Goal: Transaction & Acquisition: Purchase product/service

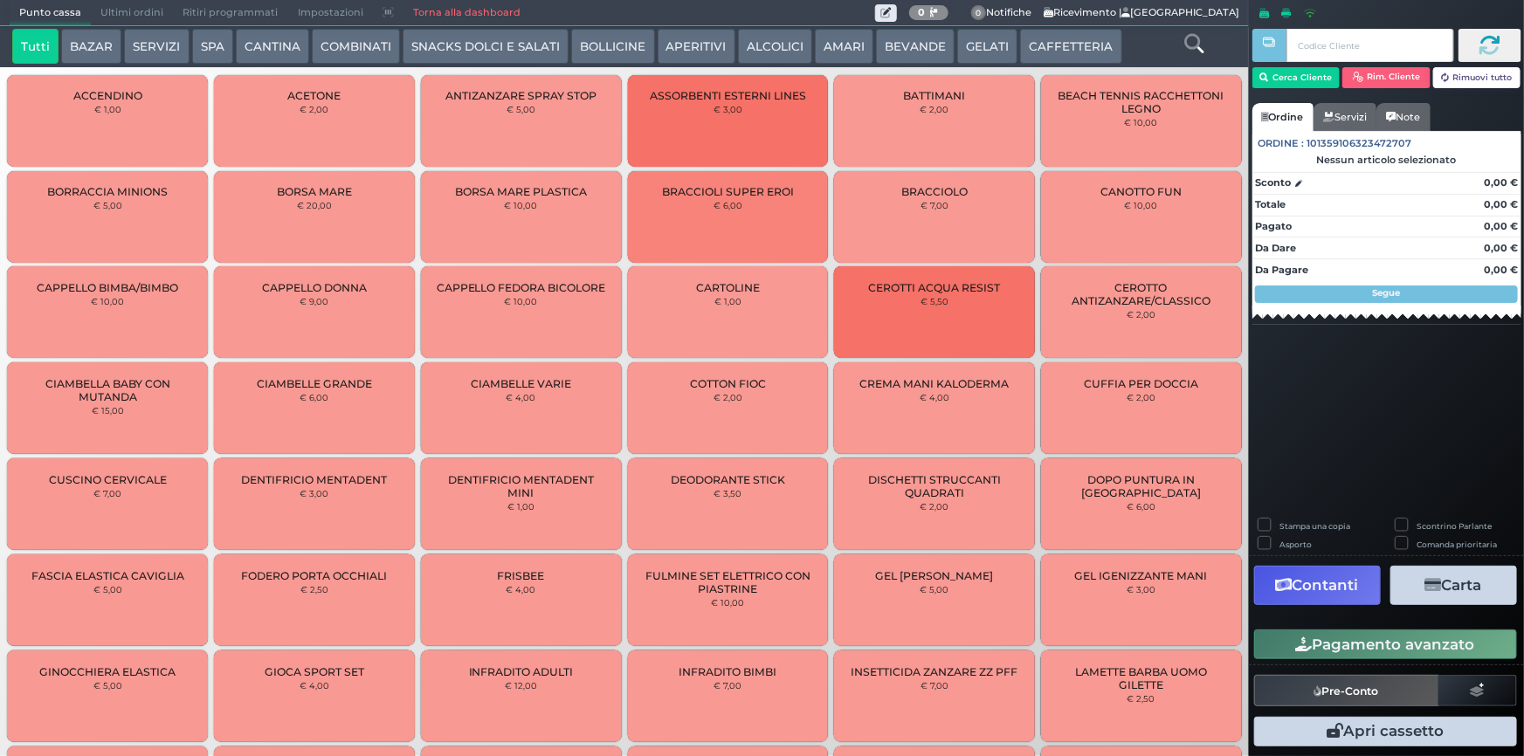
click at [202, 39] on button "SPA" at bounding box center [212, 46] width 41 height 35
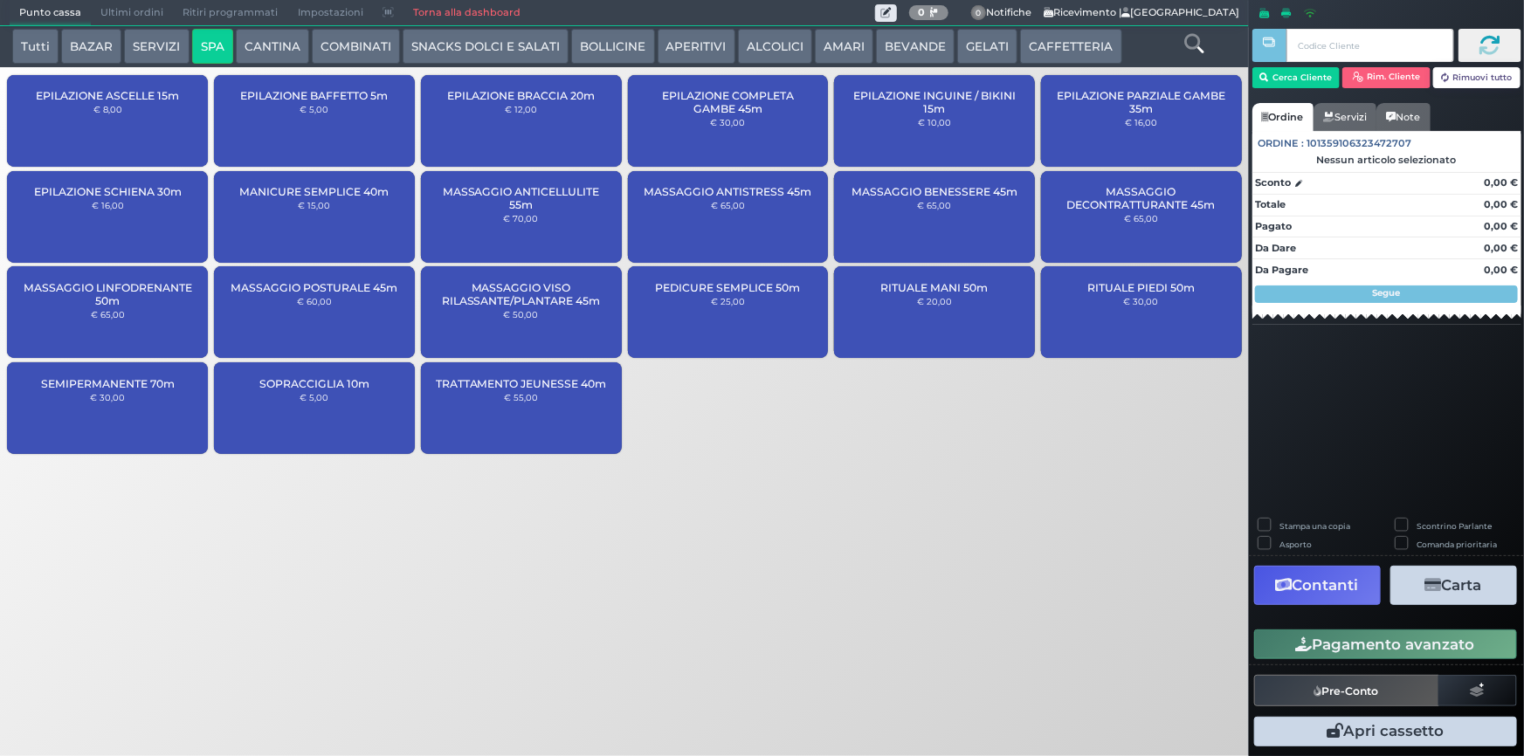
click at [289, 393] on div "SOPRACCIGLIA 10m € 5,00" at bounding box center [314, 408] width 201 height 92
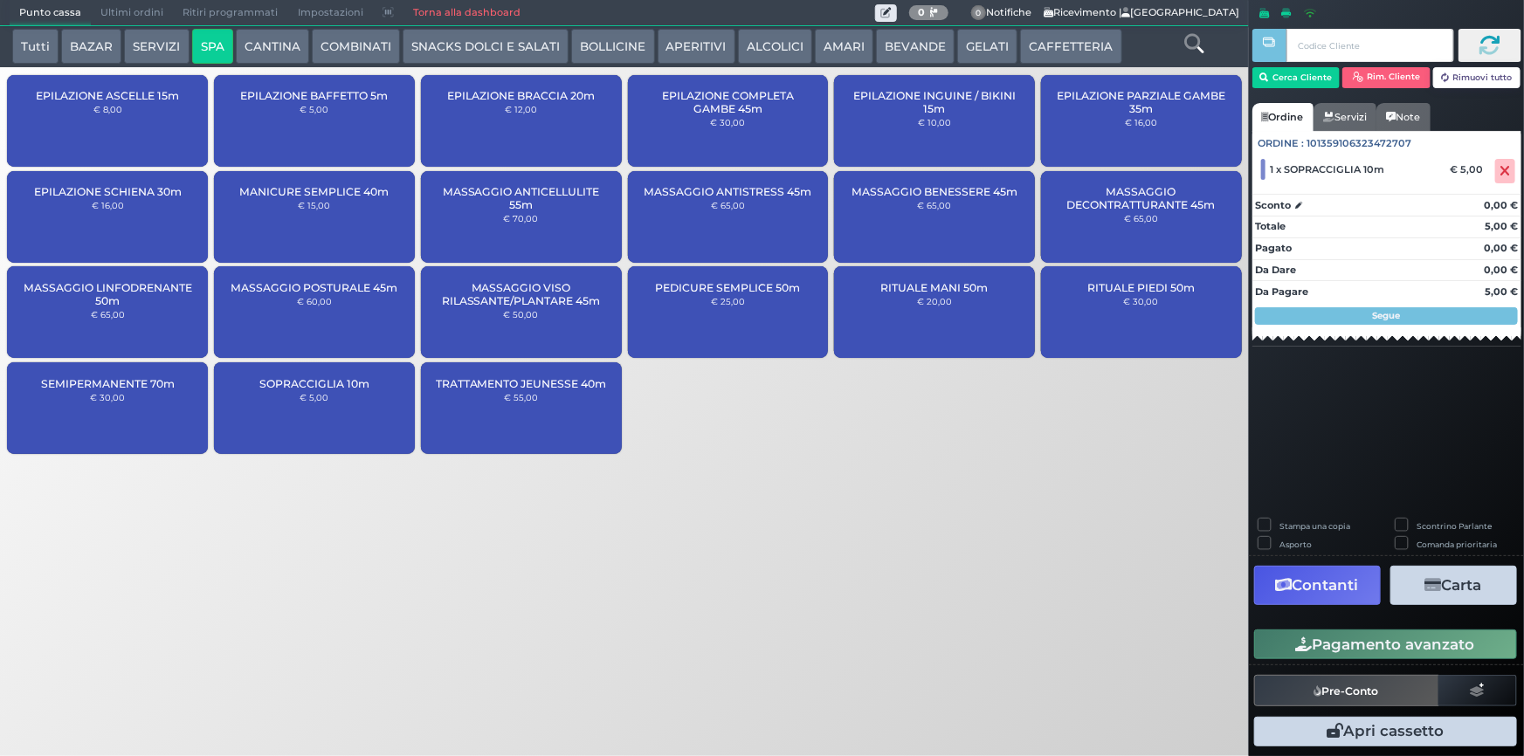
click at [1279, 526] on label "Stampa una copia" at bounding box center [1314, 526] width 71 height 11
checkbox input "true"
click at [1420, 589] on button "Carta" at bounding box center [1453, 585] width 127 height 39
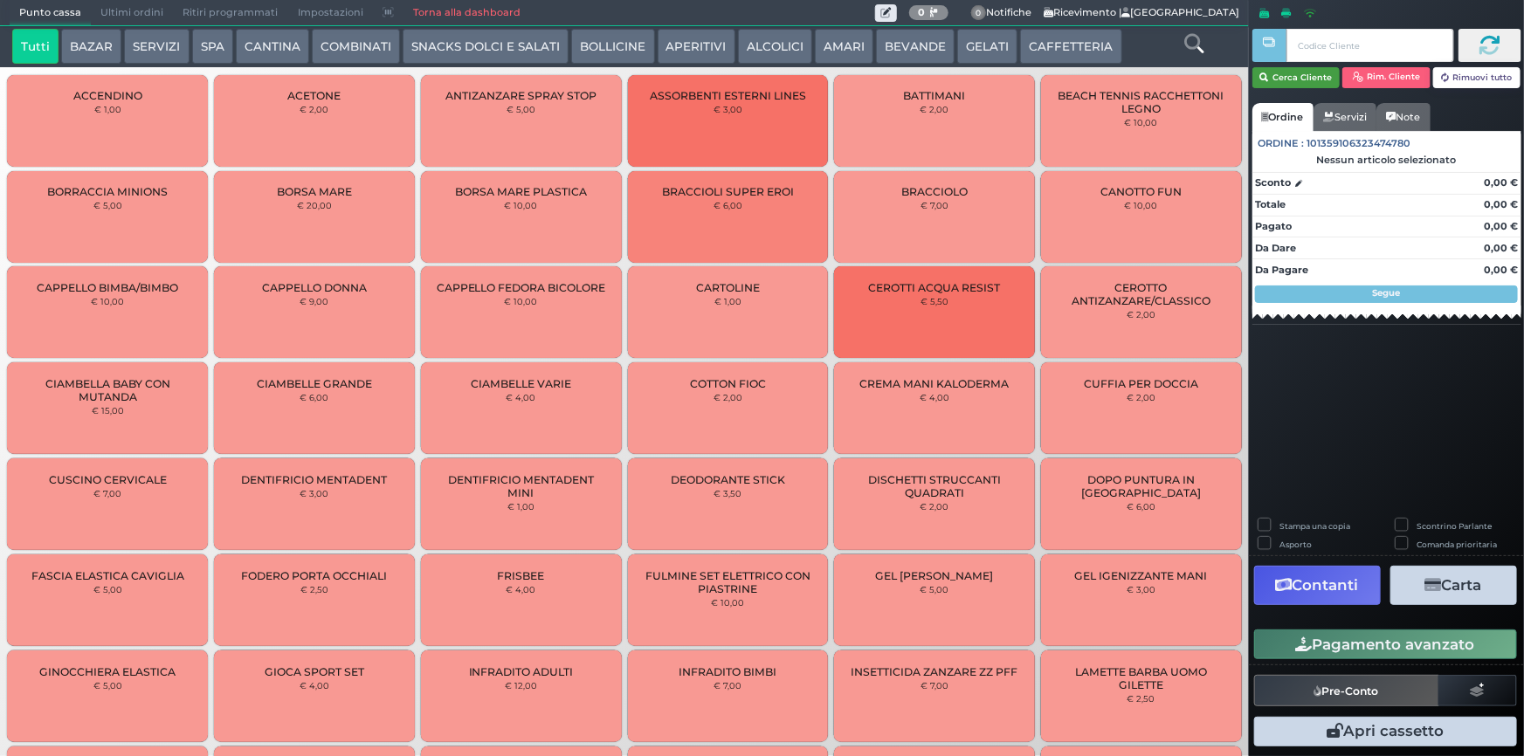
click at [1300, 79] on button "Cerca Cliente" at bounding box center [1296, 77] width 88 height 21
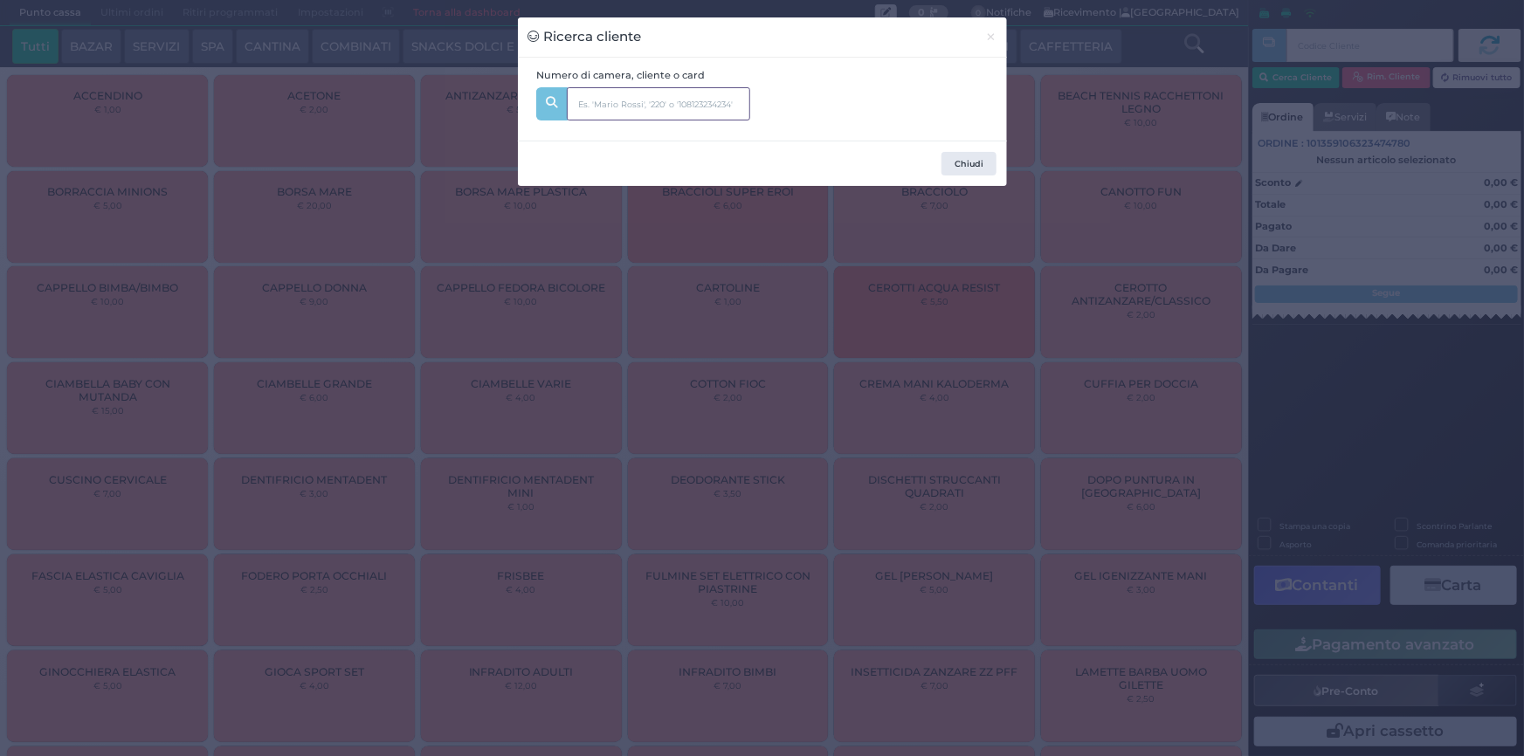
click at [638, 107] on input "text" at bounding box center [658, 103] width 183 height 33
type input "109"
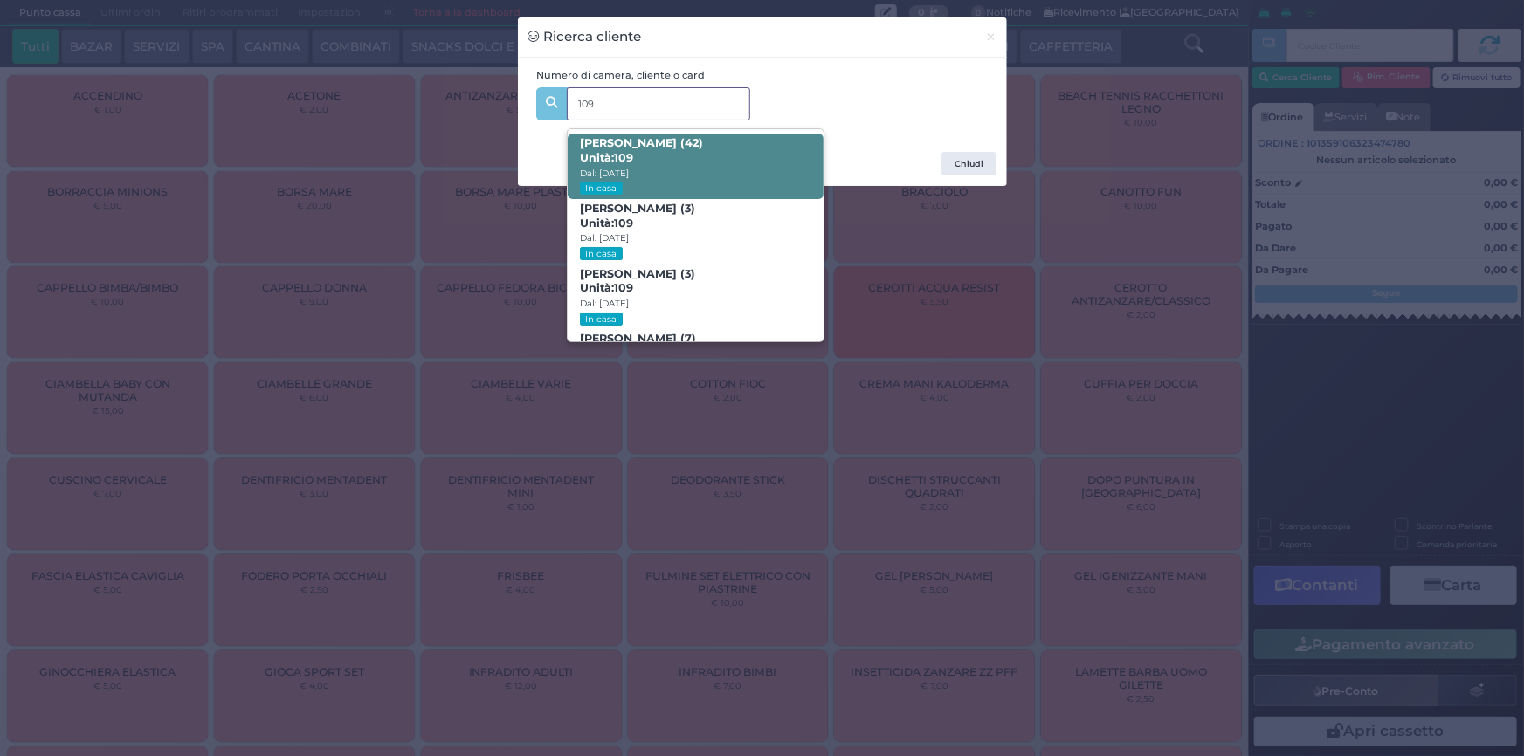
click at [666, 155] on span "Alessandro Marangoni (42) Unità: 109 Dal: 17/08/2025 In casa" at bounding box center [696, 167] width 256 height 66
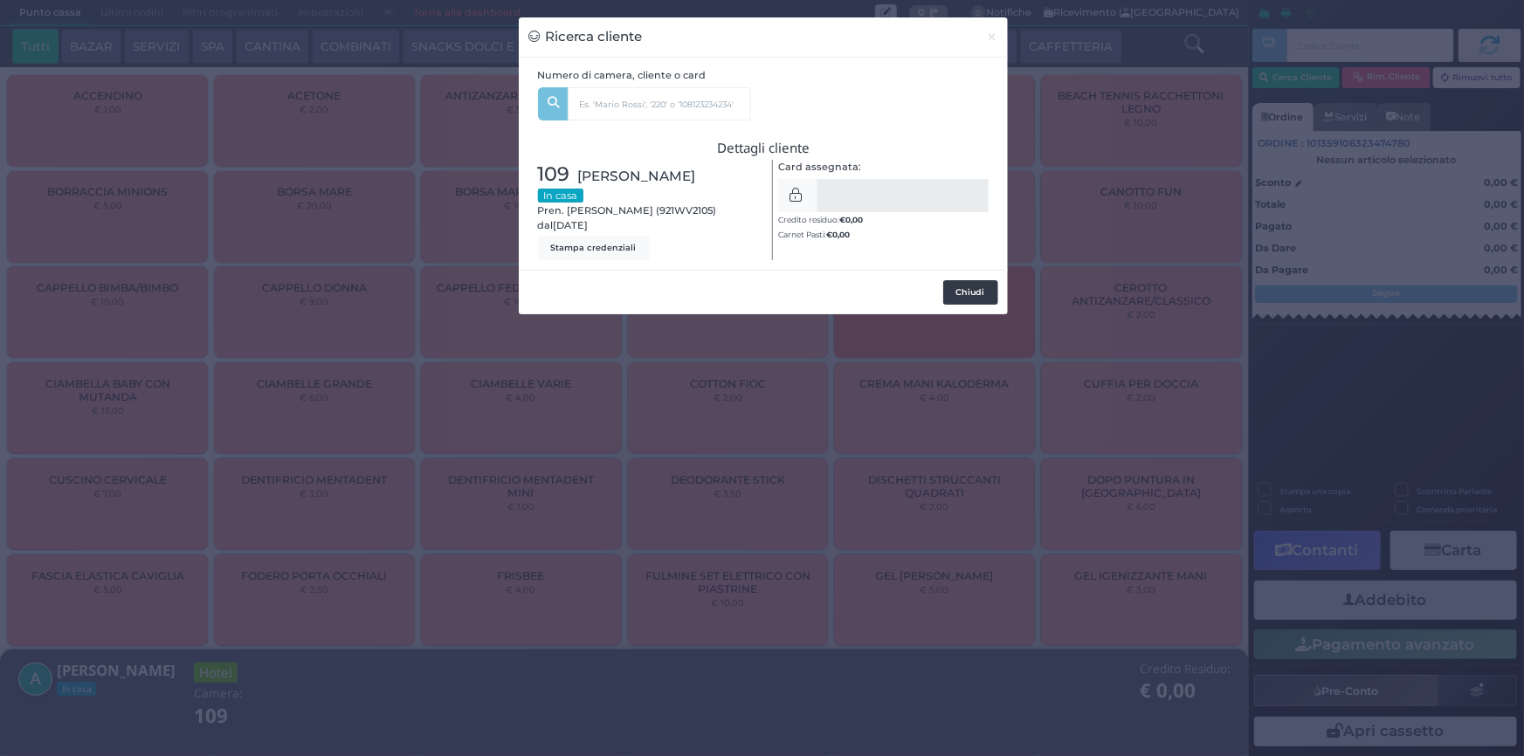
click at [979, 288] on button "Chiudi" at bounding box center [970, 292] width 55 height 24
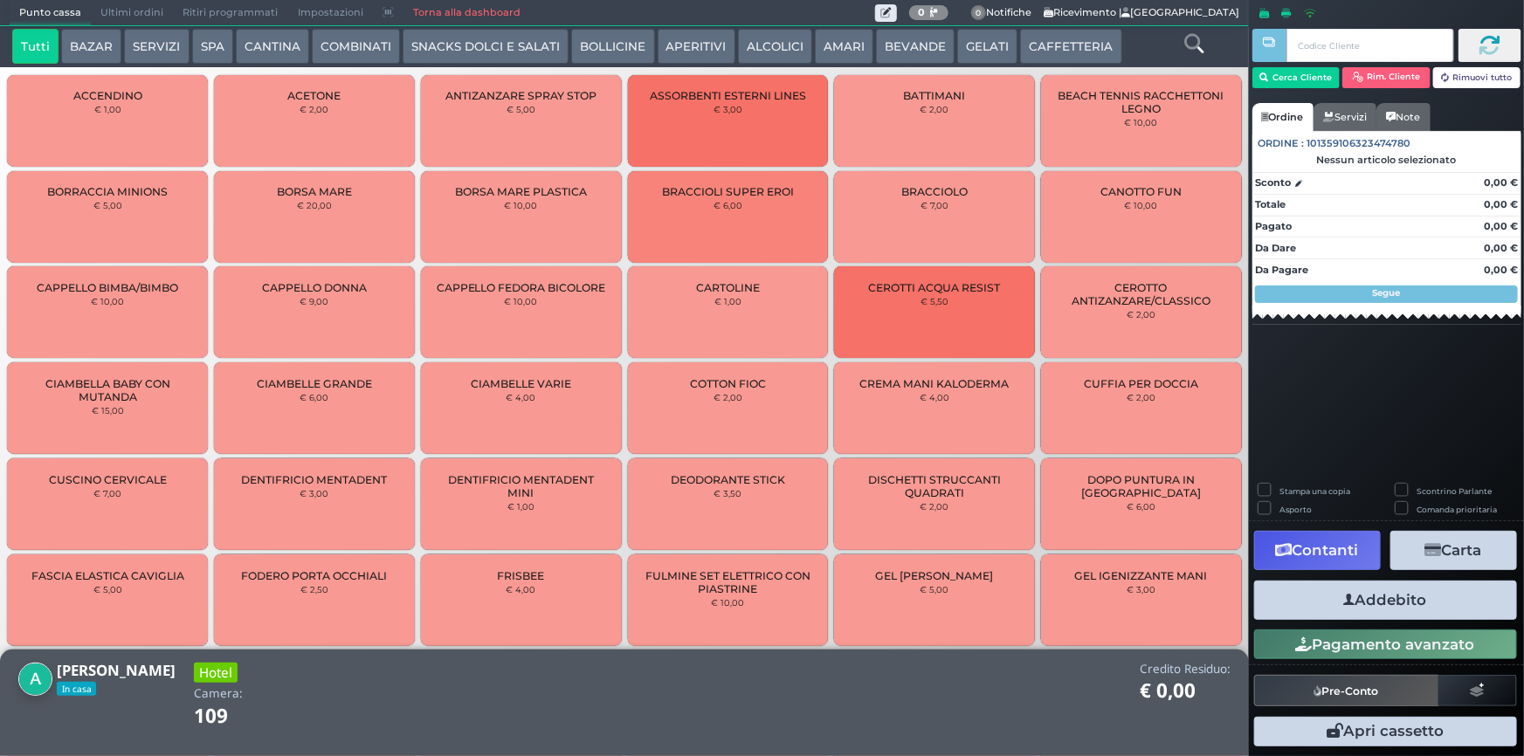
click at [494, 47] on button "SNACKS DOLCI E SALATI" at bounding box center [486, 46] width 166 height 35
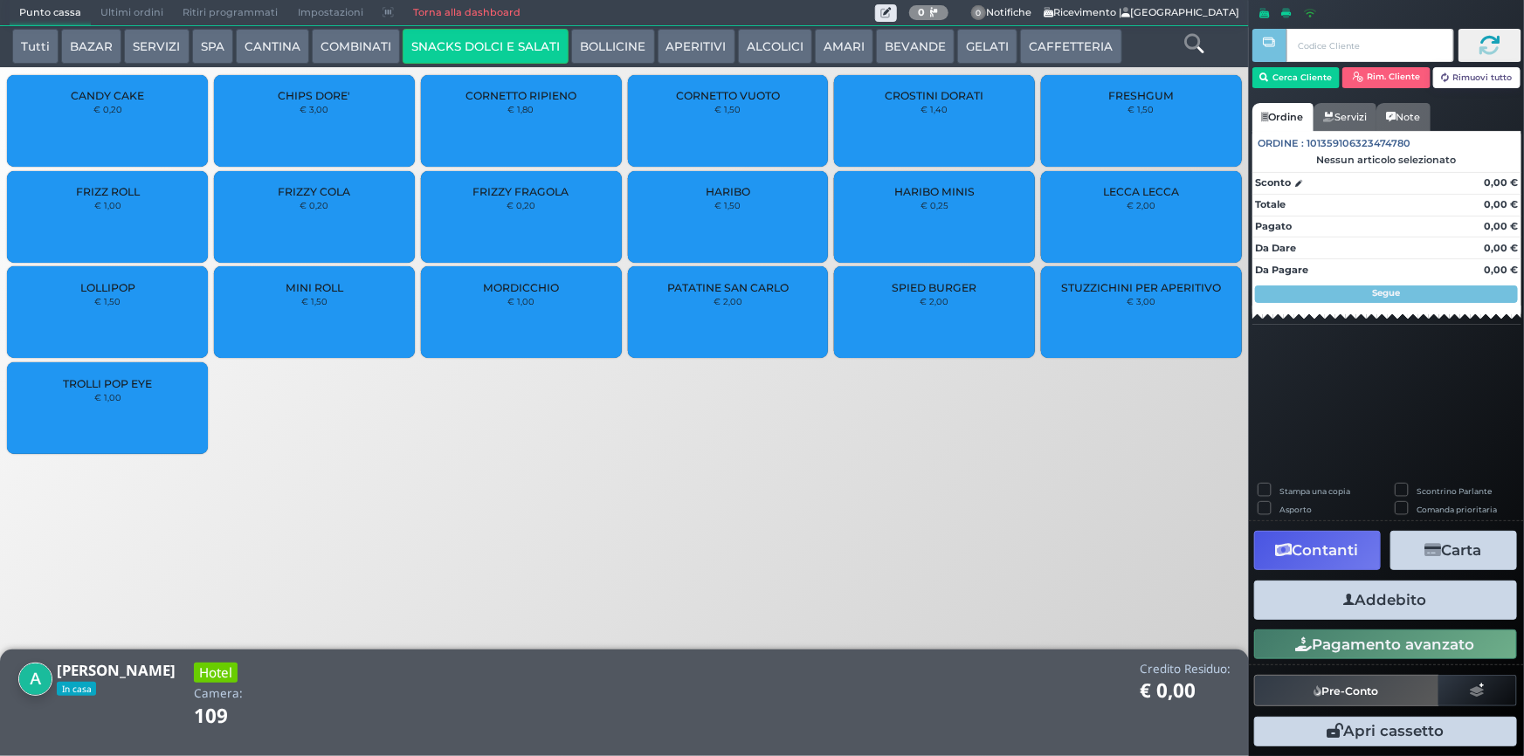
click at [75, 305] on div "LOLLIPOP € 1,50" at bounding box center [107, 312] width 201 height 92
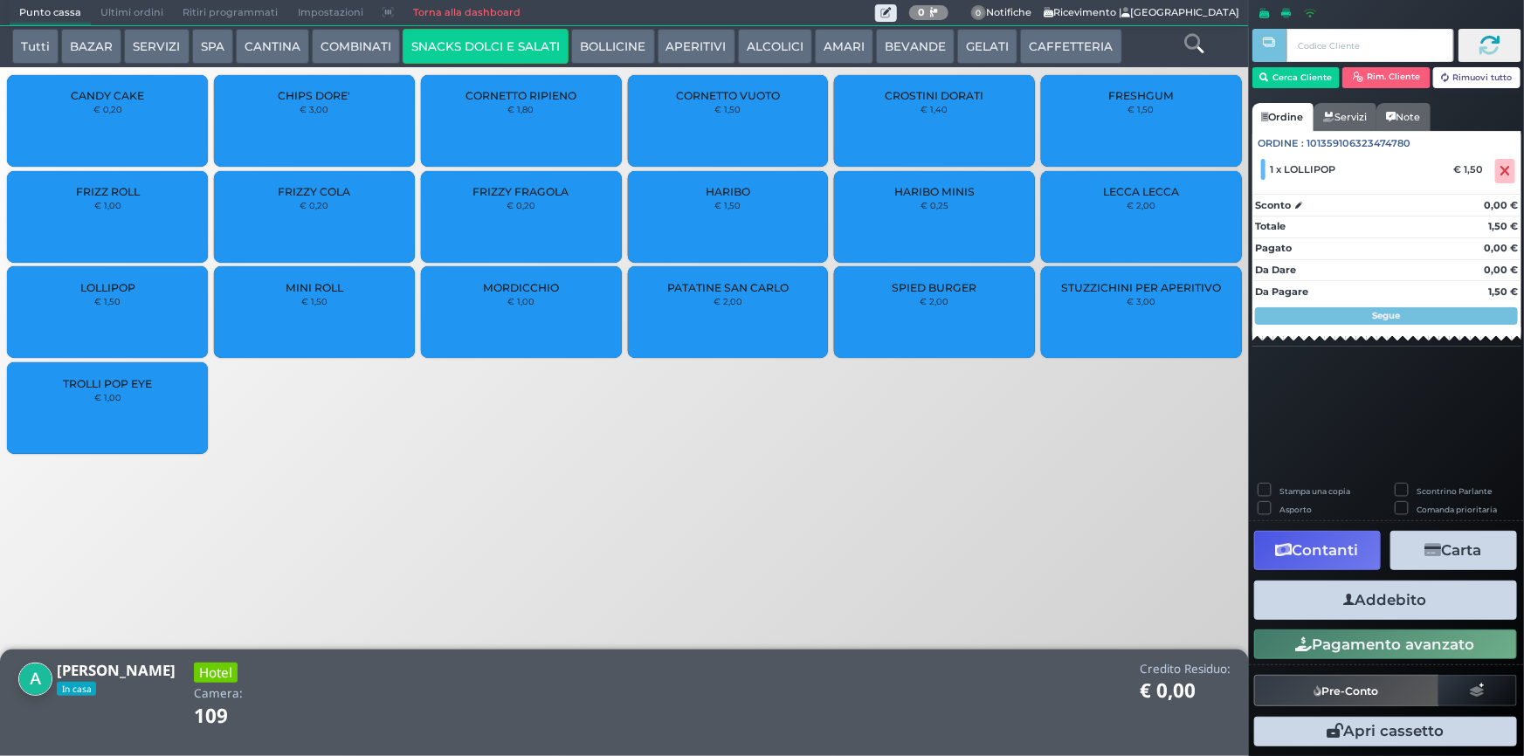
click at [927, 233] on div "HARIBO MINIS € 0,25" at bounding box center [934, 217] width 201 height 92
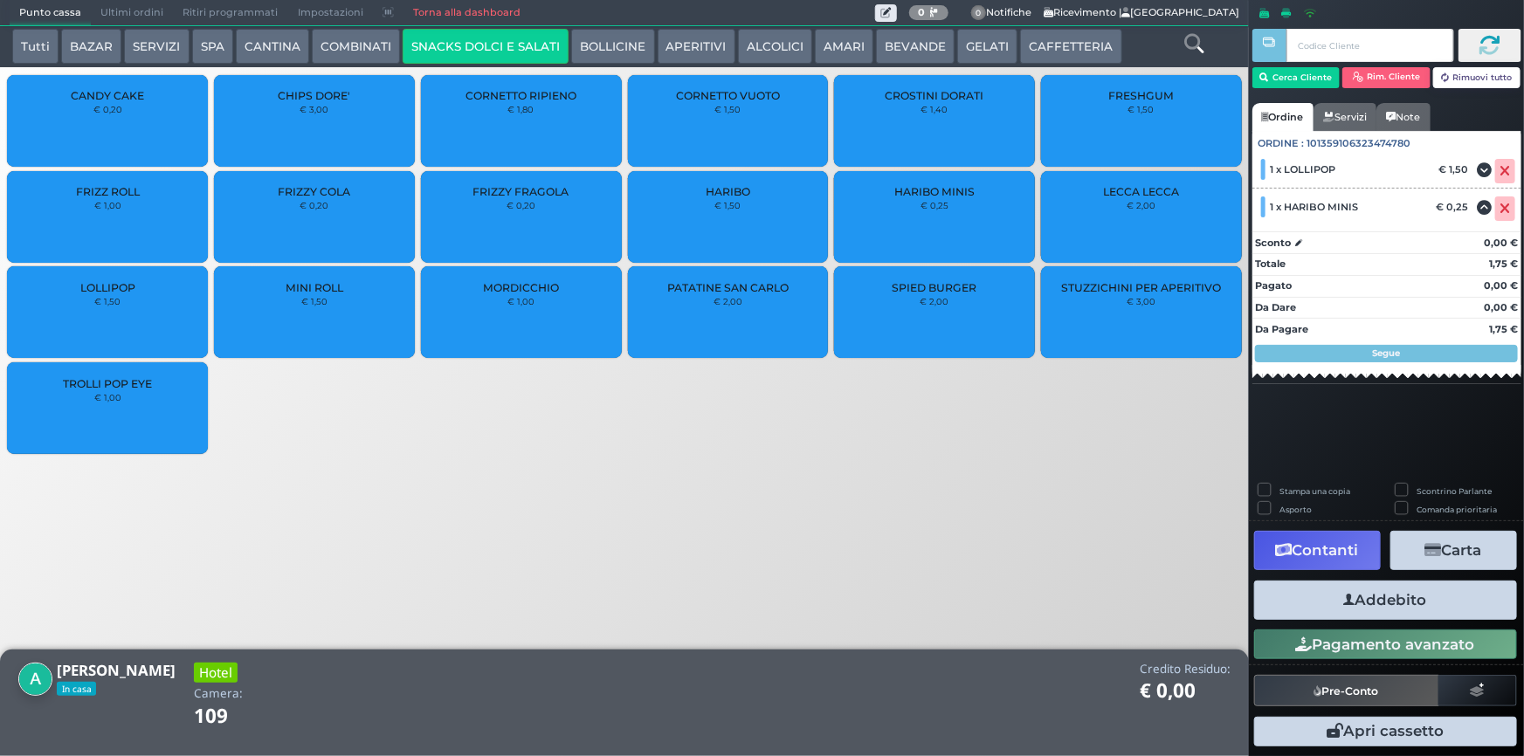
click at [960, 223] on div "HARIBO MINIS € 0,25" at bounding box center [934, 217] width 201 height 92
click at [1356, 609] on button "Addebito" at bounding box center [1385, 600] width 263 height 39
